Goal: Find specific page/section: Find specific page/section

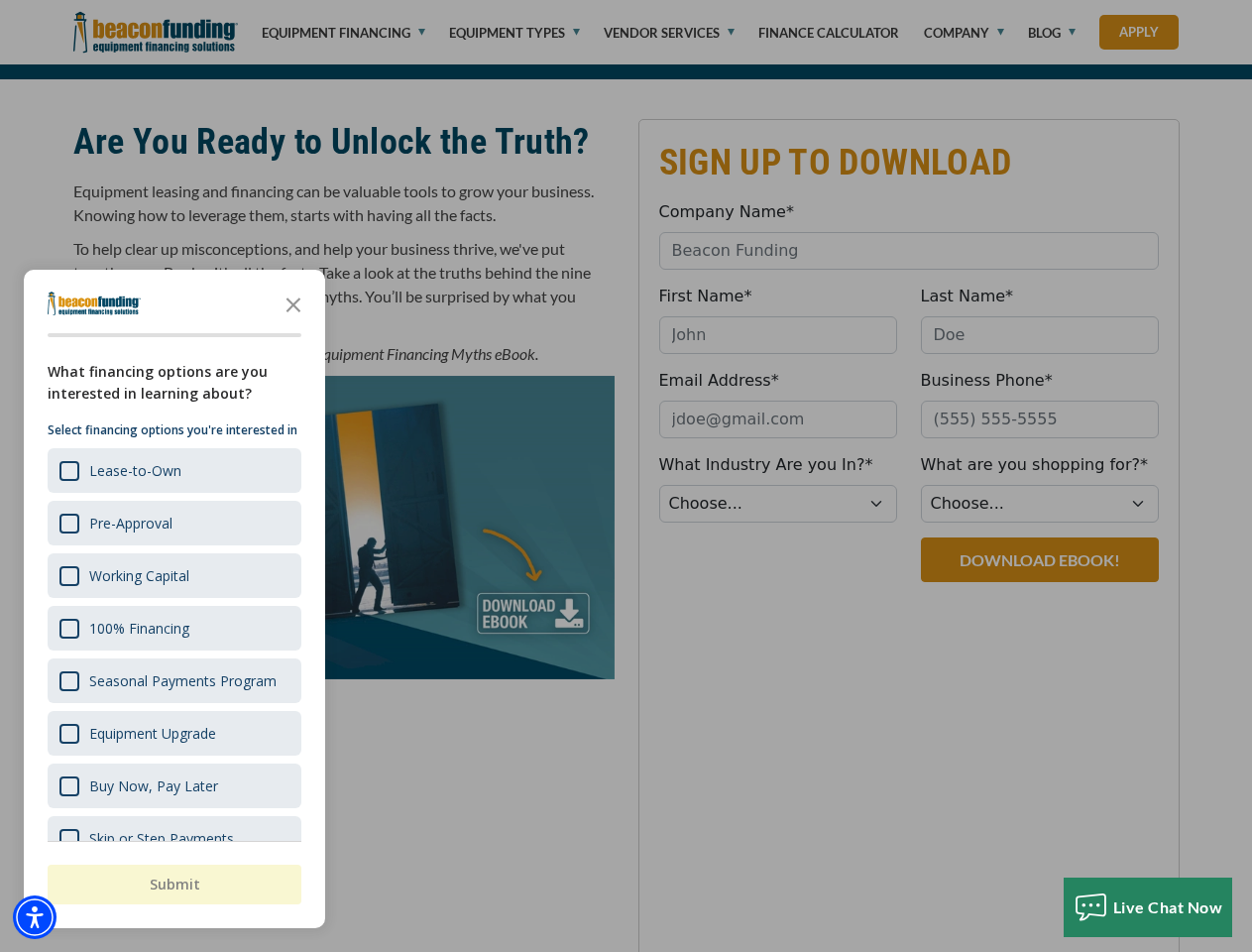
click at [626, 135] on div "button" at bounding box center [626, 476] width 1252 height 952
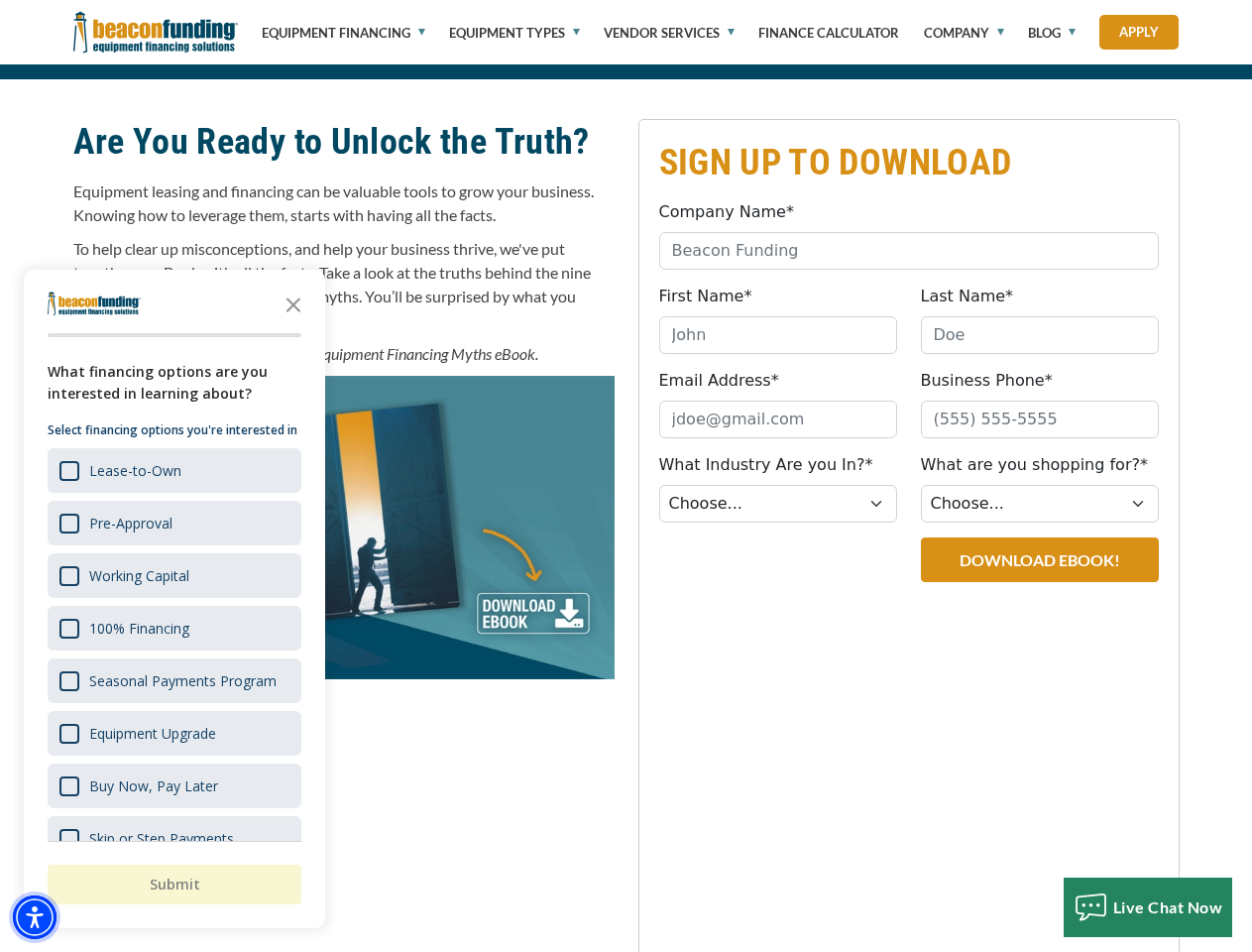
click at [35, 917] on img "Accessibility Menu" at bounding box center [35, 917] width 44 height 44
